Goal: Task Accomplishment & Management: Use online tool/utility

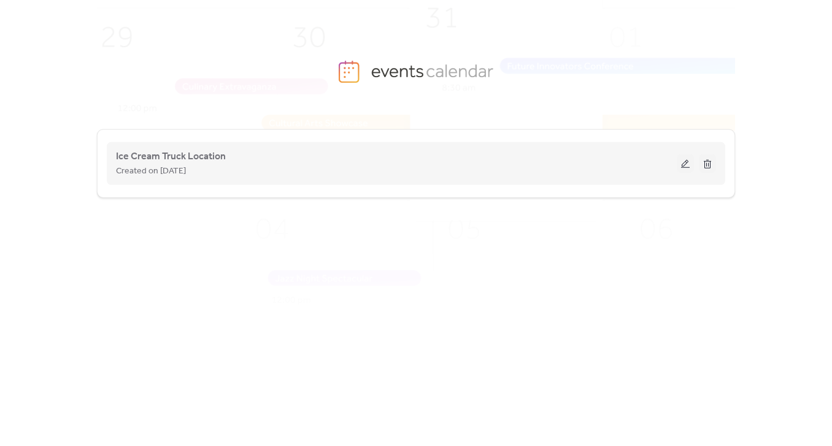
click at [684, 166] on button at bounding box center [684, 164] width 17 height 18
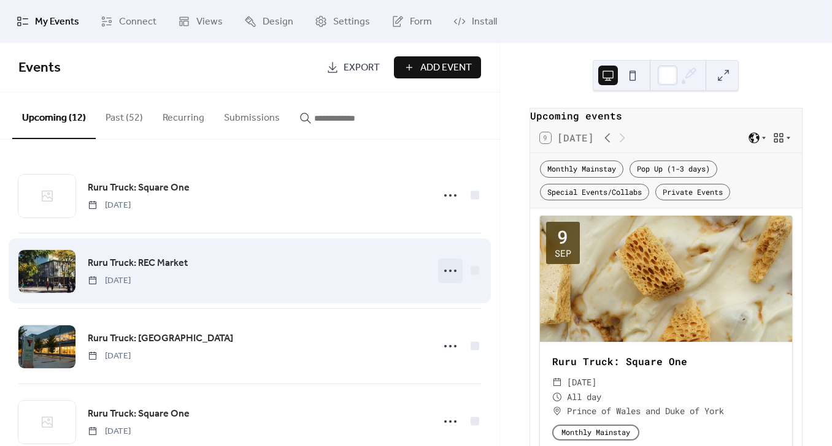
click at [448, 270] on icon at bounding box center [450, 271] width 20 height 20
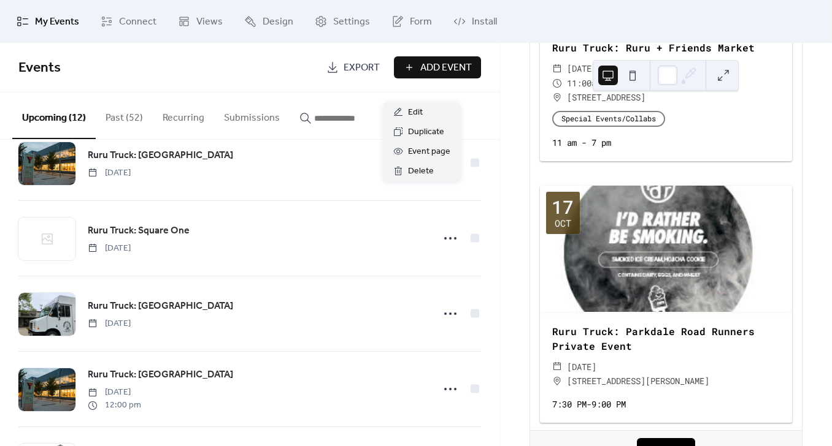
scroll to position [3041, 0]
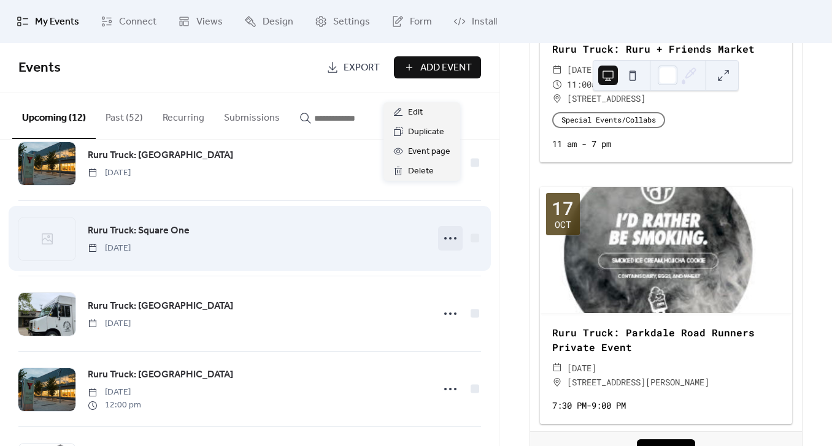
click at [441, 240] on icon at bounding box center [450, 239] width 20 height 20
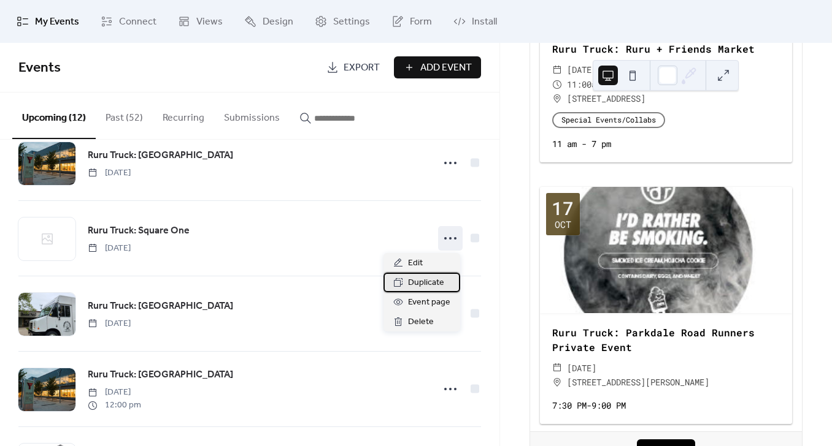
click at [420, 286] on span "Duplicate" at bounding box center [426, 283] width 36 height 15
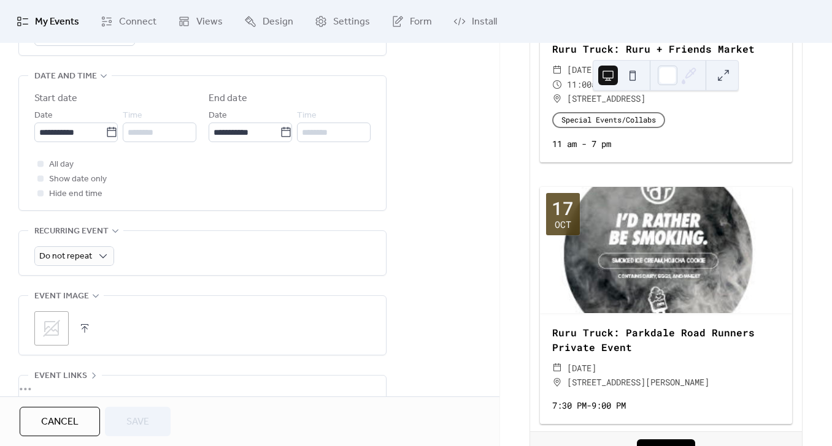
scroll to position [401, 0]
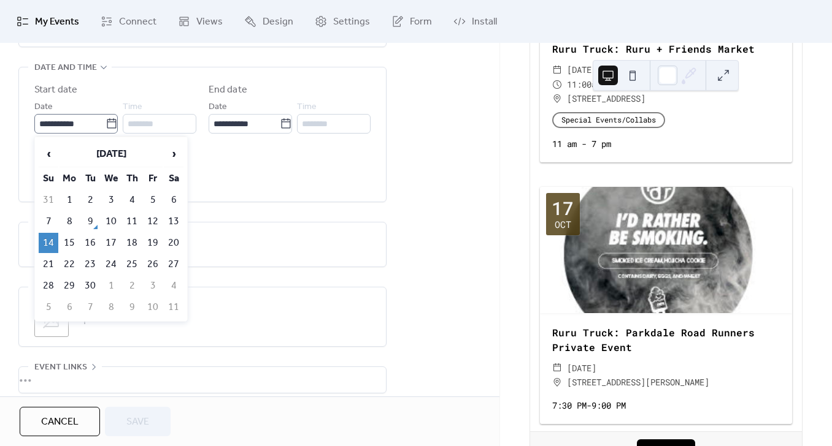
click at [109, 121] on icon at bounding box center [111, 124] width 12 height 12
click at [105, 121] on input "**********" at bounding box center [69, 124] width 71 height 20
click at [51, 280] on td "28" at bounding box center [49, 286] width 20 height 20
type input "**********"
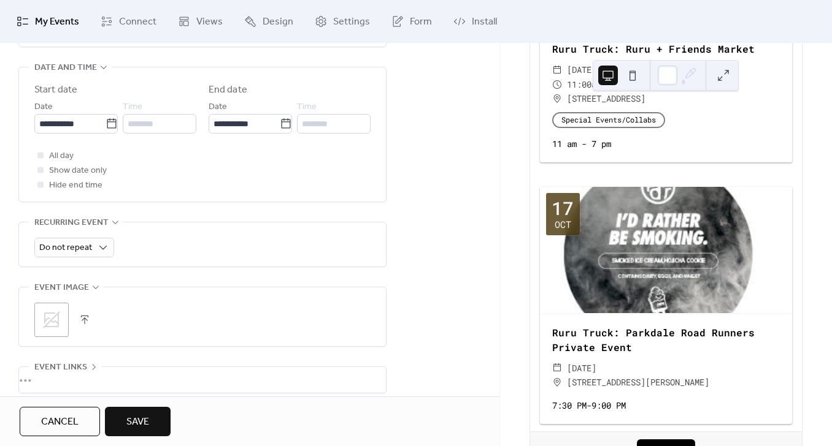
scroll to position [506, 0]
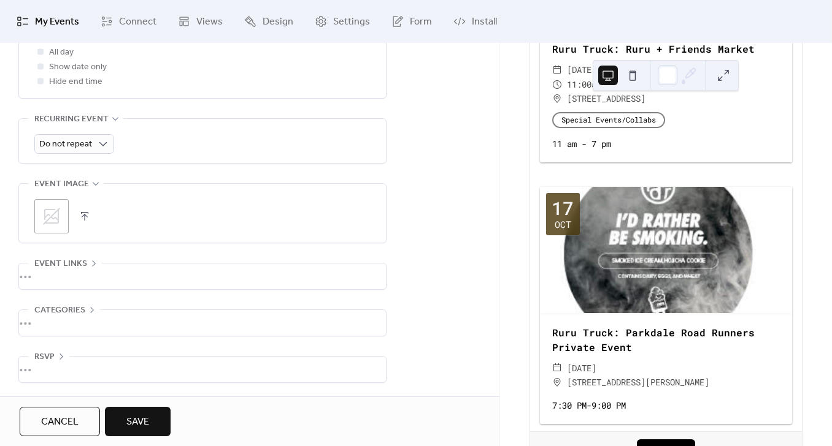
click at [140, 422] on span "Save" at bounding box center [137, 422] width 23 height 15
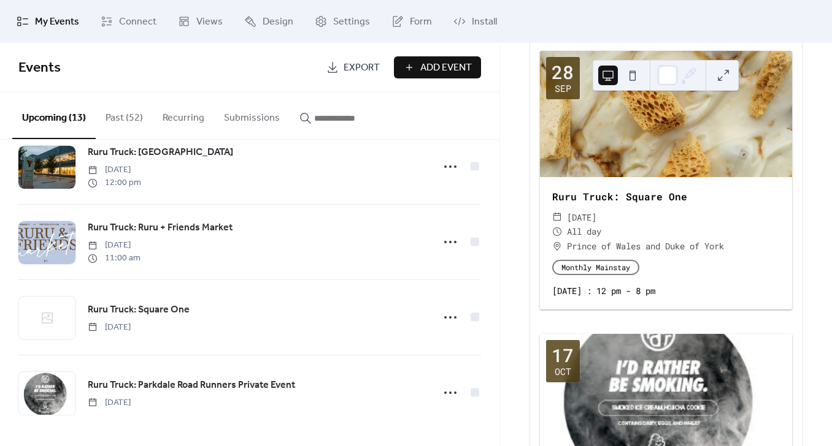
scroll to position [711, 0]
